Goal: Transaction & Acquisition: Purchase product/service

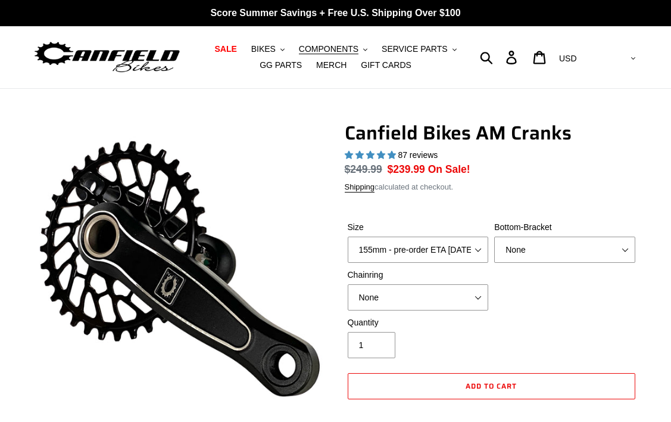
select select "highest-rating"
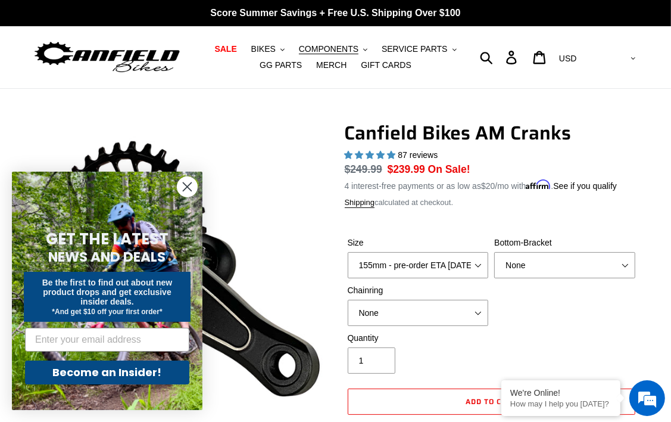
click at [186, 185] on icon "Close dialog" at bounding box center [187, 187] width 8 height 8
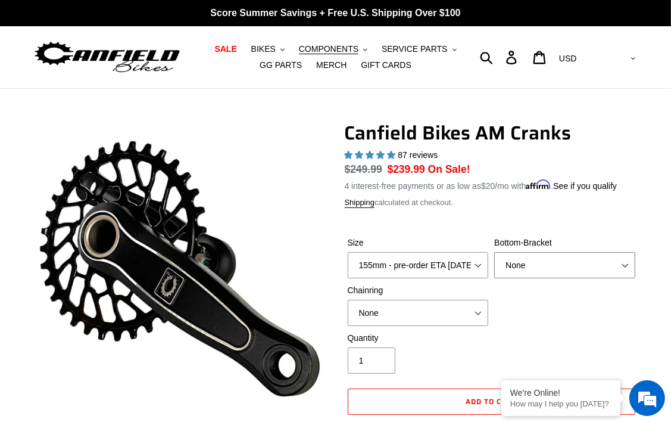
click at [529, 272] on select "None BSA Threaded 68/73mm Press Fit PF92" at bounding box center [564, 265] width 141 height 26
select select "BSA Threaded 68/73mm"
click at [494, 252] on select "None BSA Threaded 68/73mm Press Fit PF92" at bounding box center [564, 265] width 141 height 26
click at [446, 316] on select "None 30t Round (Boost 148) 30t Oval (Boost 148) 32t Round (Boost 148) 32t Oval …" at bounding box center [418, 313] width 141 height 26
click at [348, 300] on select "None 30t Round (Boost 148) 30t Oval (Boost 148) 32t Round (Boost 148) 32t Oval …" at bounding box center [418, 313] width 141 height 26
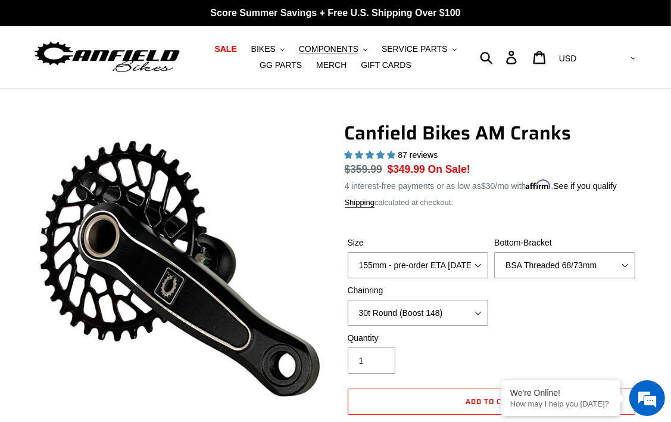
click at [410, 317] on select "None 30t Round (Boost 148) 30t Oval (Boost 148) 32t Round (Boost 148) 32t Oval …" at bounding box center [418, 313] width 141 height 26
select select "30t Oval (Boost 148)"
click at [348, 300] on select "None 30t Round (Boost 148) 30t Oval (Boost 148) 32t Round (Boost 148) 32t Oval …" at bounding box center [418, 313] width 141 height 26
click at [425, 269] on select "150mm - pre-order ETA [DATE] 155mm - pre-order ETA [DATE] 160mm - pre-order ETA…" at bounding box center [418, 265] width 141 height 26
click at [348, 252] on select "150mm - pre-order ETA [DATE] 155mm - pre-order ETA [DATE] 160mm - pre-order ETA…" at bounding box center [418, 265] width 141 height 26
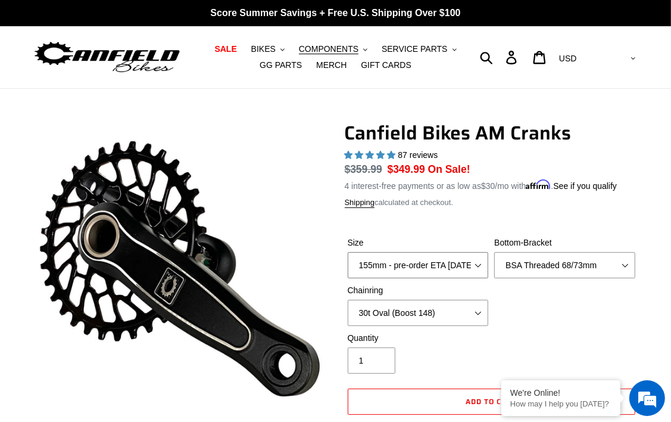
click at [438, 262] on select "150mm - pre-order ETA [DATE] 155mm - pre-order ETA [DATE] 160mm - pre-order ETA…" at bounding box center [418, 265] width 141 height 26
select select "165mm - pre-order ETA [DATE]"
click at [348, 252] on select "150mm - pre-order ETA [DATE] 155mm - pre-order ETA [DATE] 160mm - pre-order ETA…" at bounding box center [418, 265] width 141 height 26
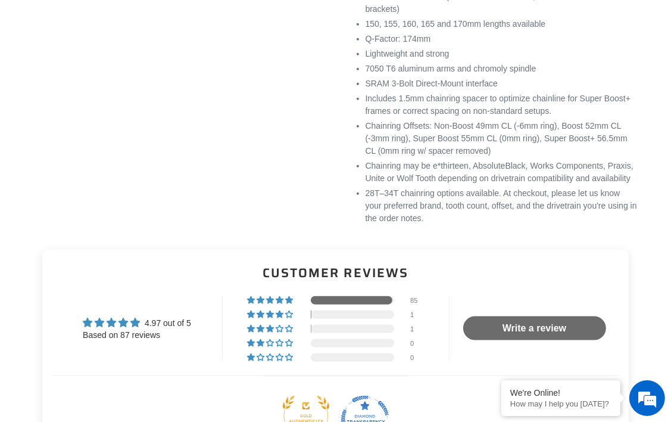
scroll to position [1192, 0]
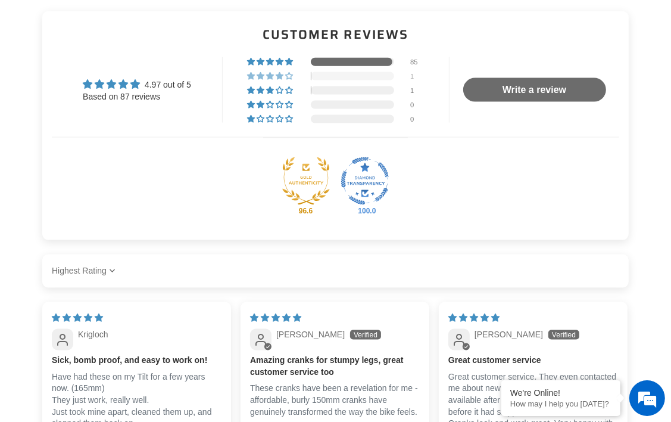
click at [405, 80] on div "1" at bounding box center [336, 75] width 178 height 8
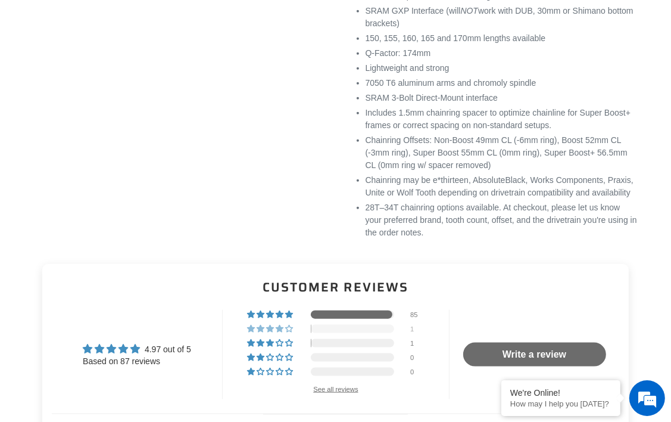
scroll to position [932, 0]
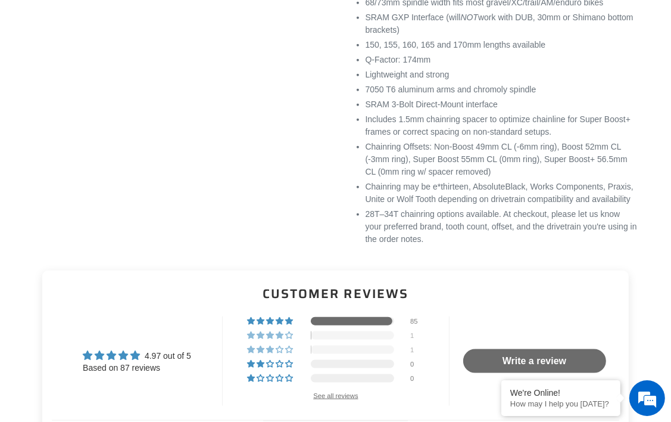
click at [319, 354] on div at bounding box center [352, 350] width 83 height 8
click at [393, 325] on div at bounding box center [352, 321] width 83 height 8
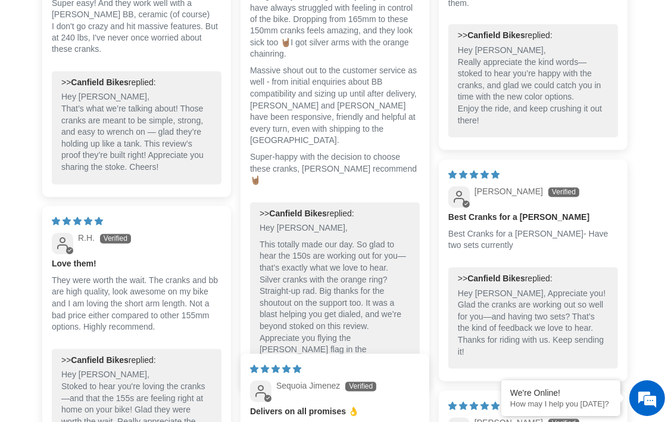
scroll to position [1766, 0]
